Goal: Task Accomplishment & Management: Manage account settings

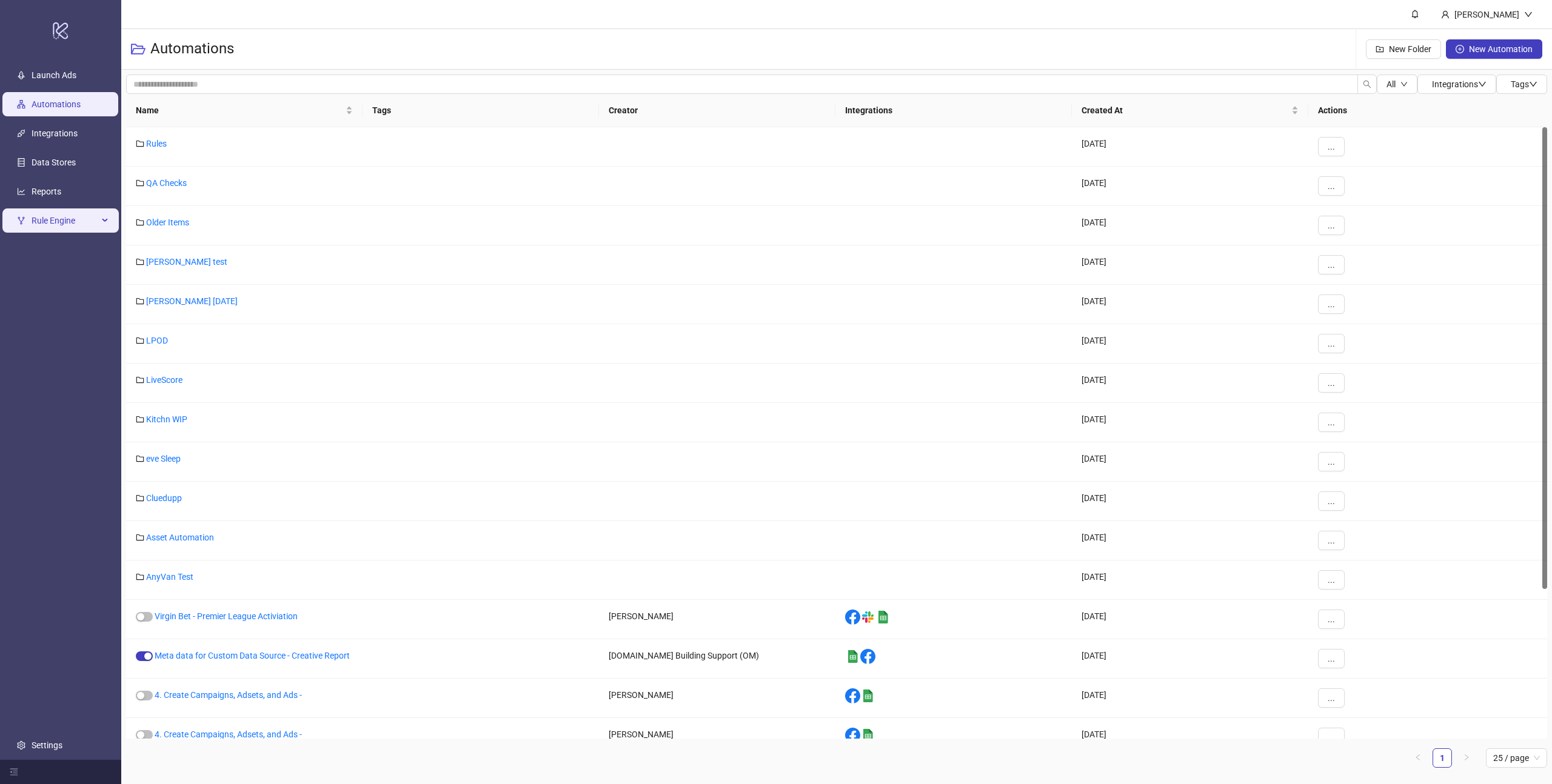
click at [40, 218] on span "Rule Engine" at bounding box center [65, 221] width 66 height 24
click at [44, 246] on link "Rules" at bounding box center [42, 249] width 21 height 10
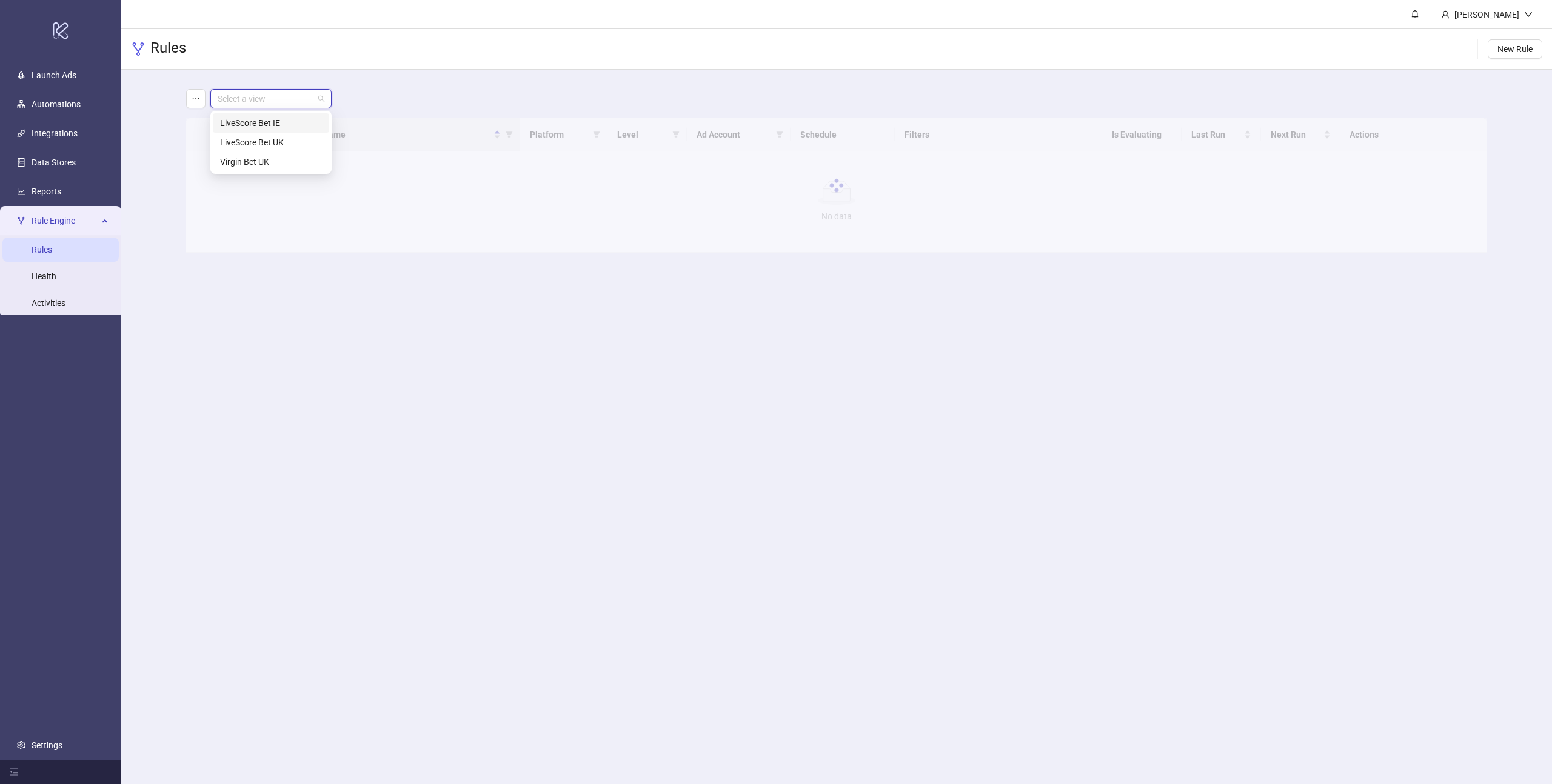
click at [295, 95] on input "search" at bounding box center [265, 99] width 96 height 18
click at [270, 125] on div "LiveScore Bet IE" at bounding box center [270, 122] width 102 height 13
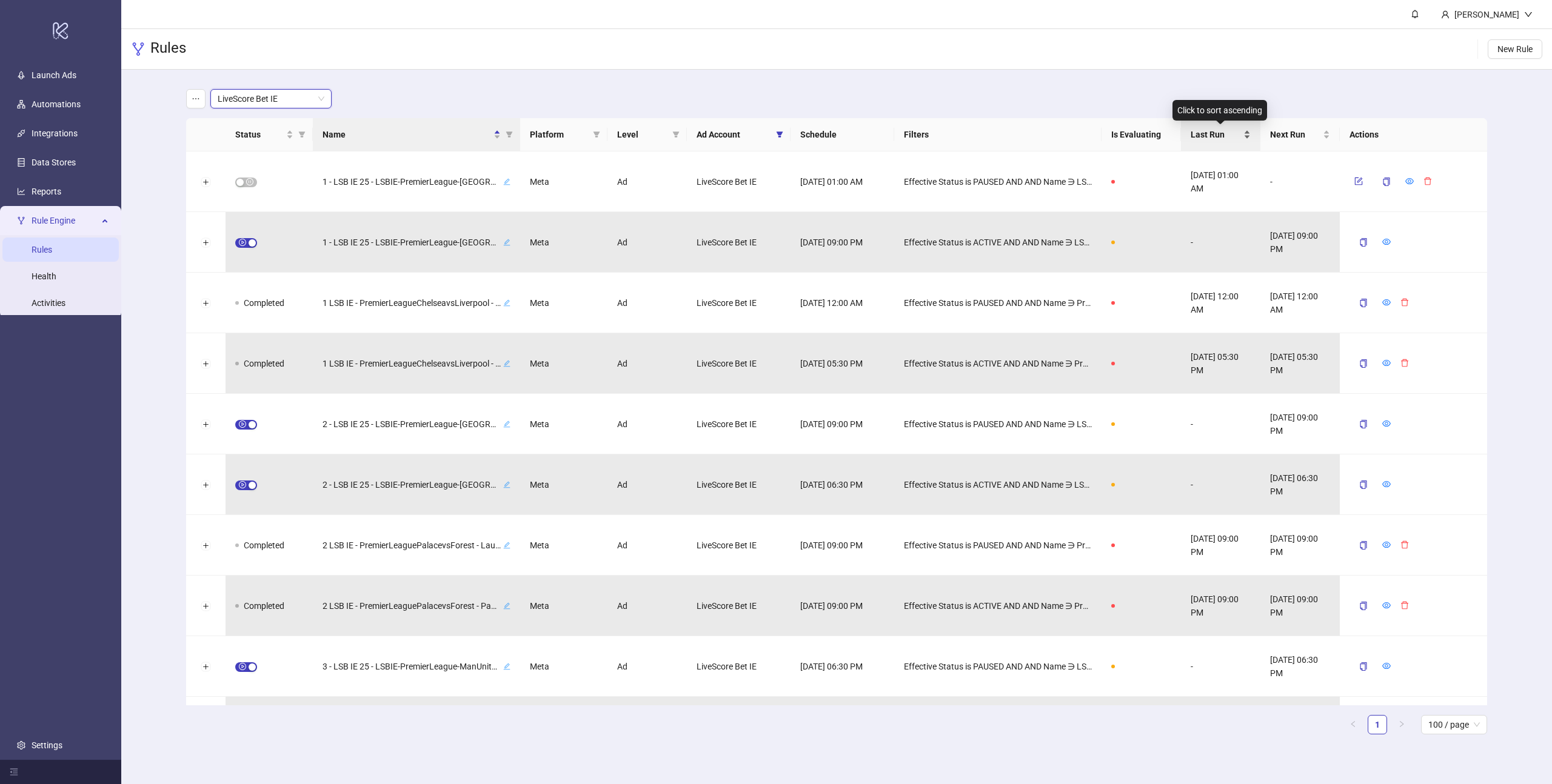
click at [1206, 132] on span "Last Run" at bounding box center [1216, 134] width 51 height 13
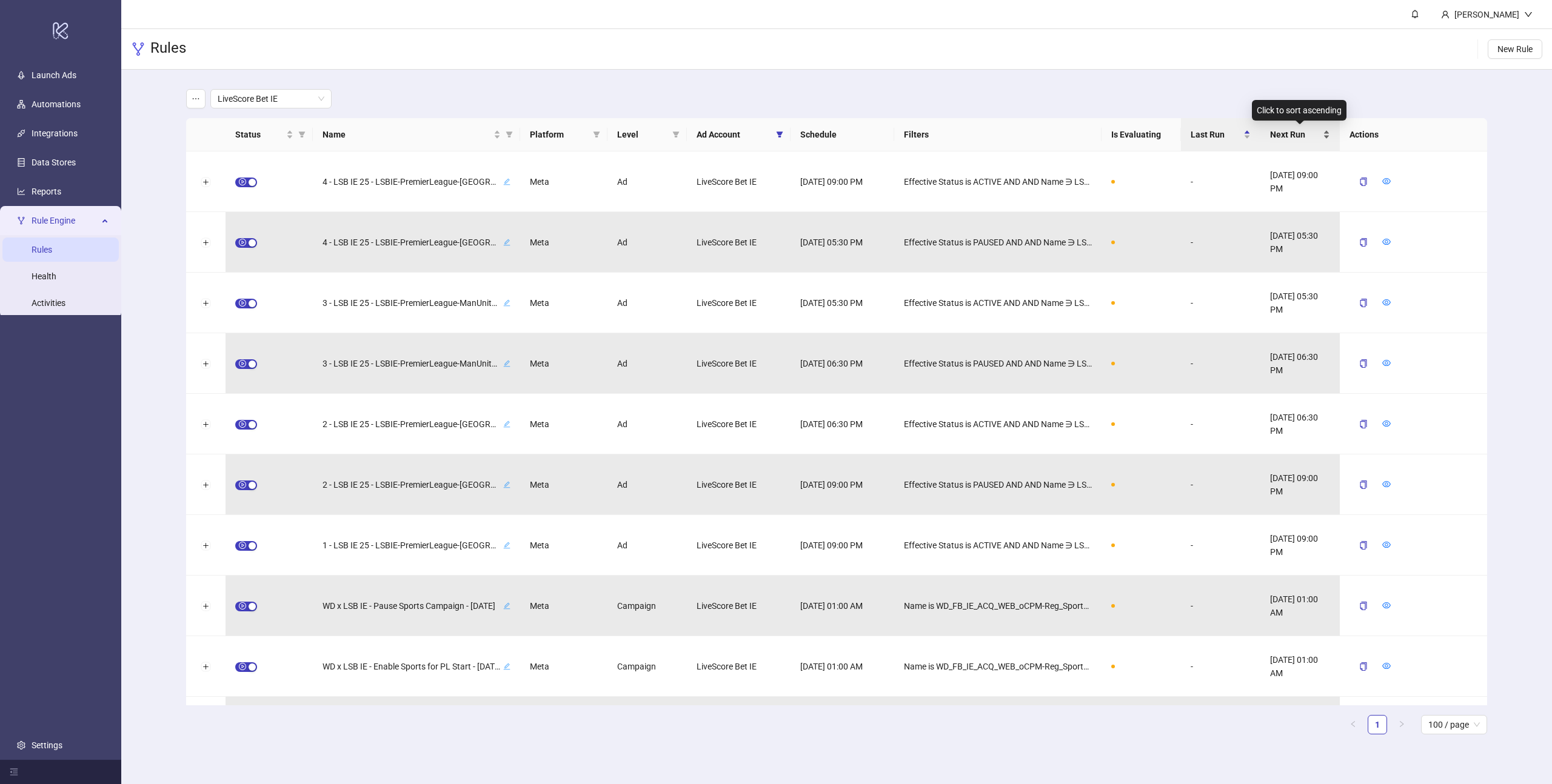
click at [1299, 132] on span "Next Run" at bounding box center [1296, 134] width 51 height 13
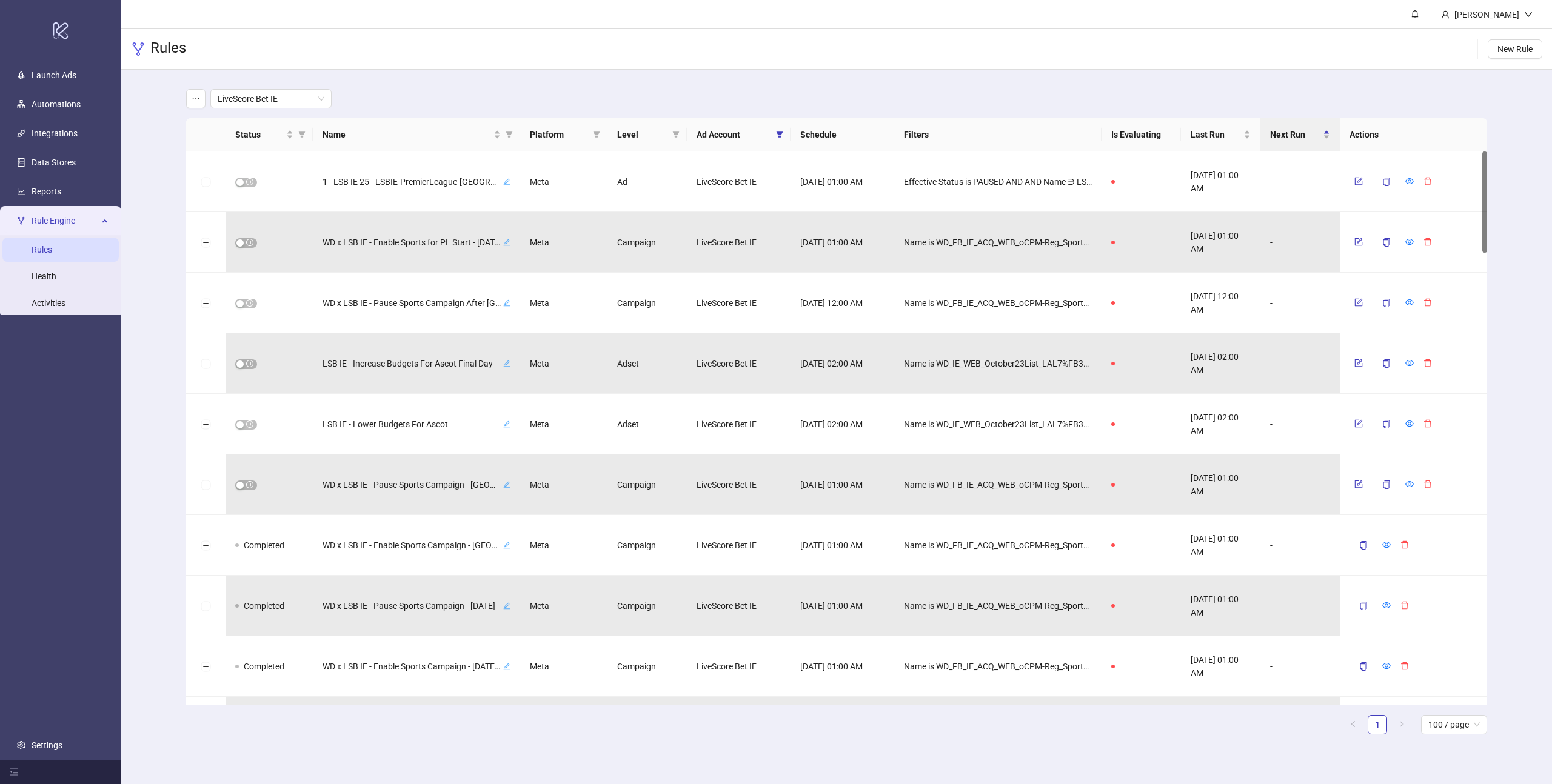
click at [821, 132] on th "Schedule" at bounding box center [842, 134] width 104 height 33
click at [411, 134] on span "Name" at bounding box center [407, 134] width 168 height 13
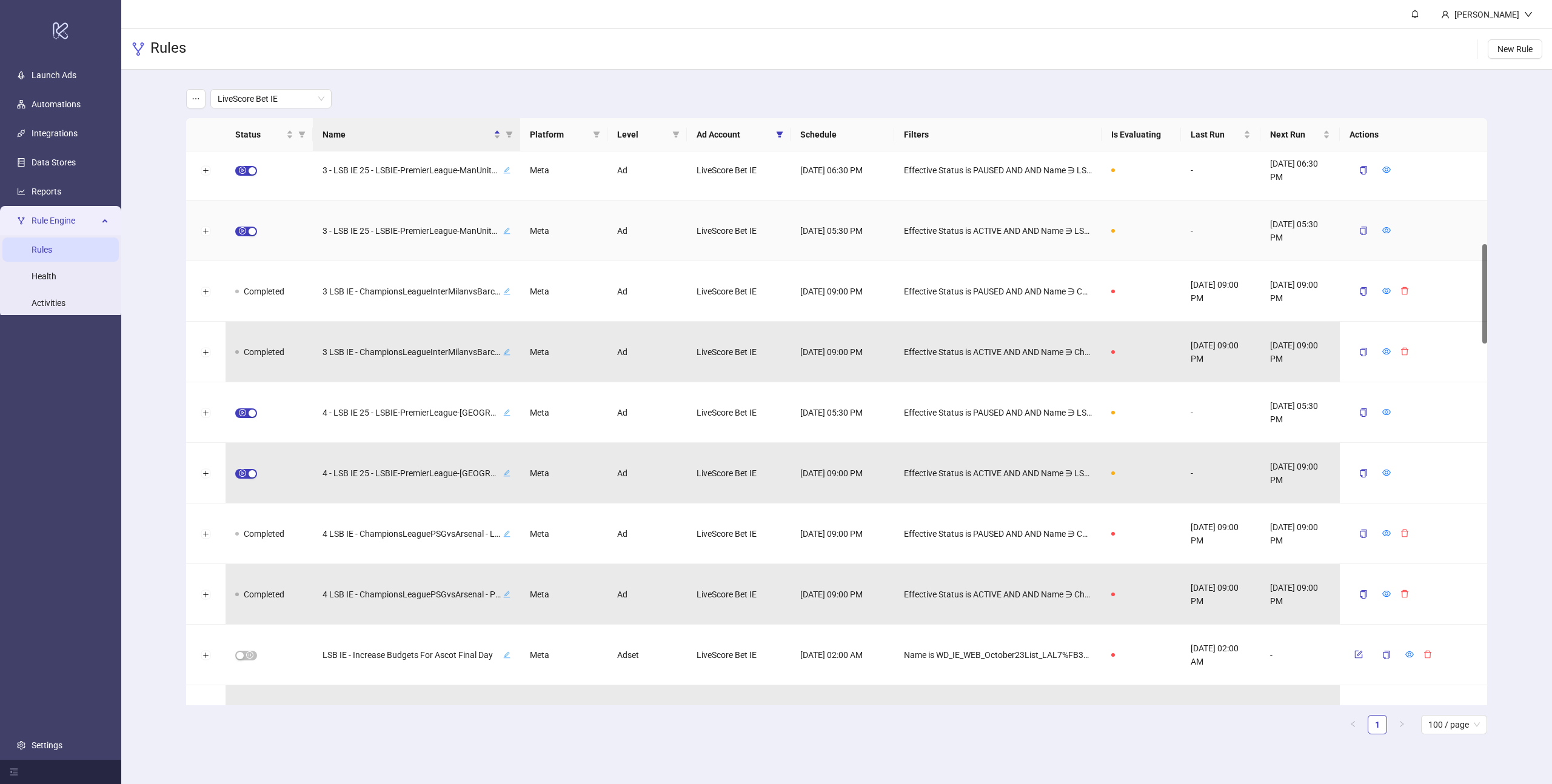
scroll to position [514, 0]
